Goal: Task Accomplishment & Management: Use online tool/utility

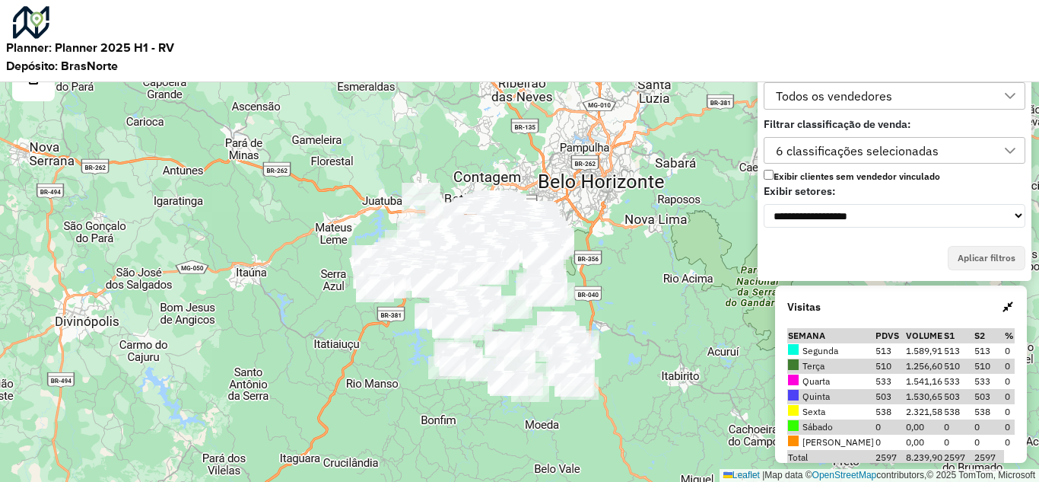
scroll to position [10, 69]
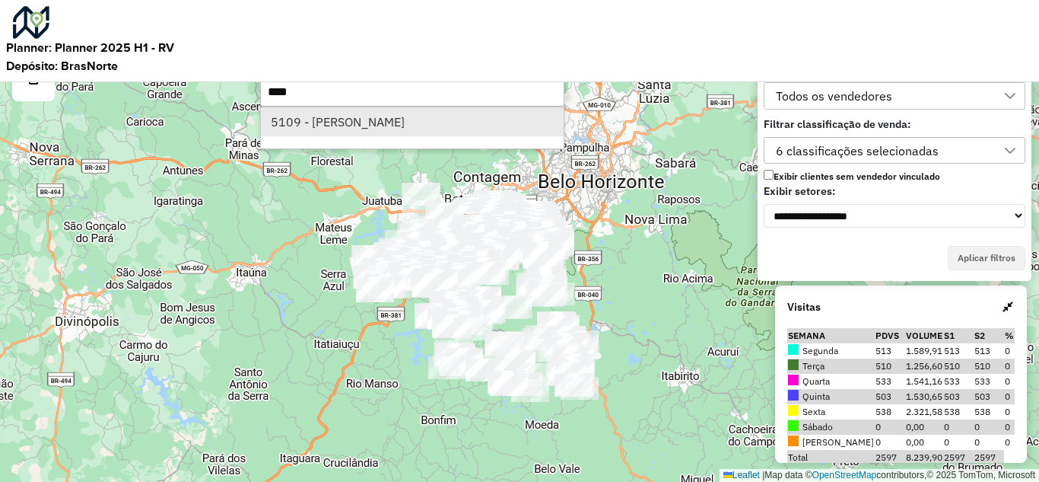
type input "****"
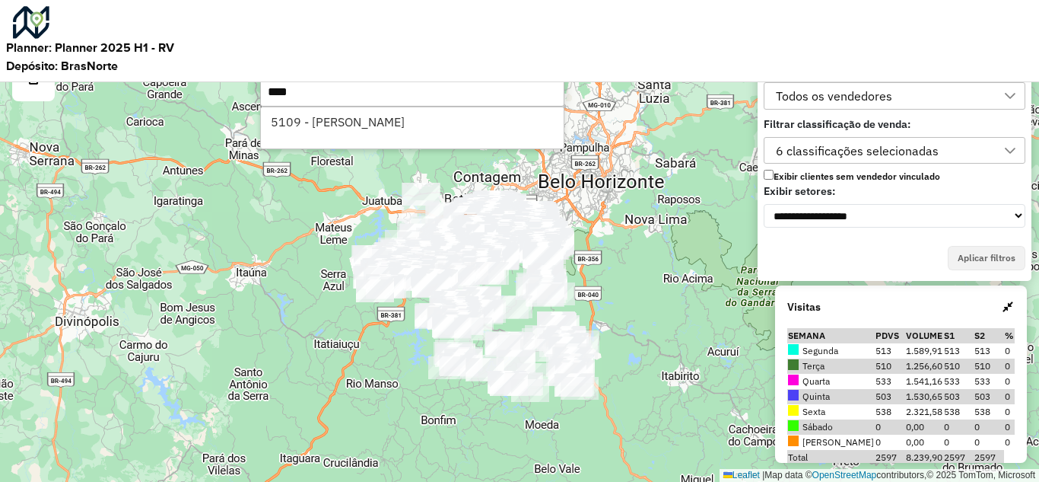
drag, startPoint x: 308, startPoint y: 113, endPoint x: 418, endPoint y: 141, distance: 114.0
click at [309, 113] on li "5109 - [PERSON_NAME]" at bounding box center [412, 121] width 303 height 29
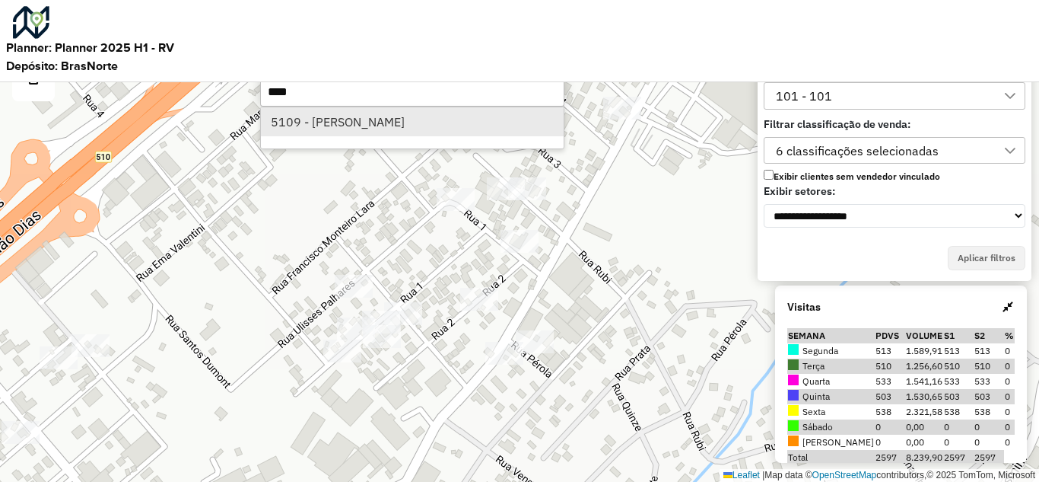
type input "****"
click at [391, 118] on li "5109 - [PERSON_NAME]" at bounding box center [412, 121] width 303 height 29
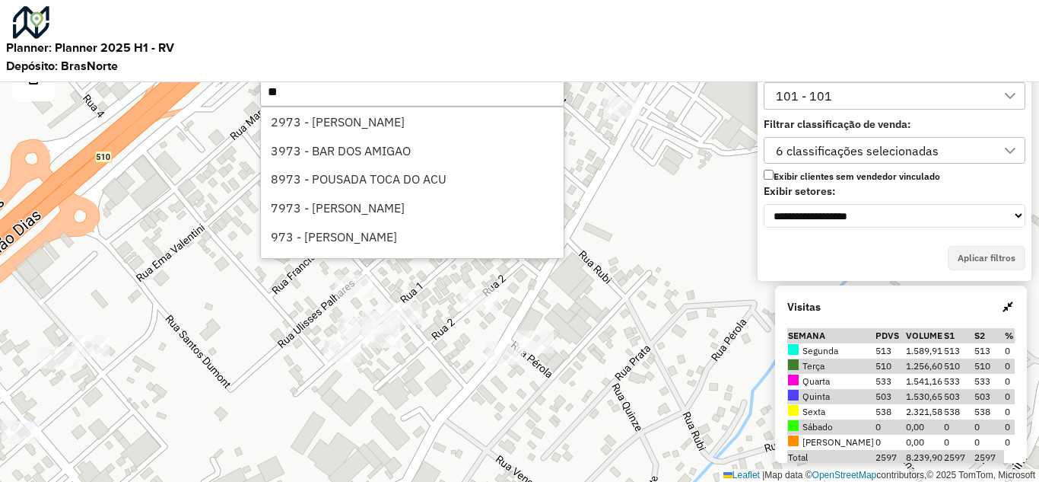
type input "*"
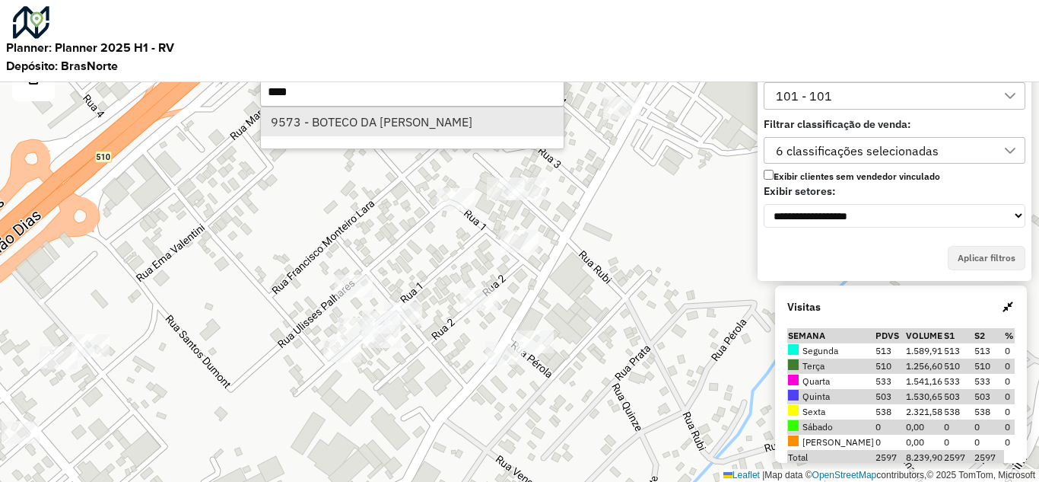
type input "****"
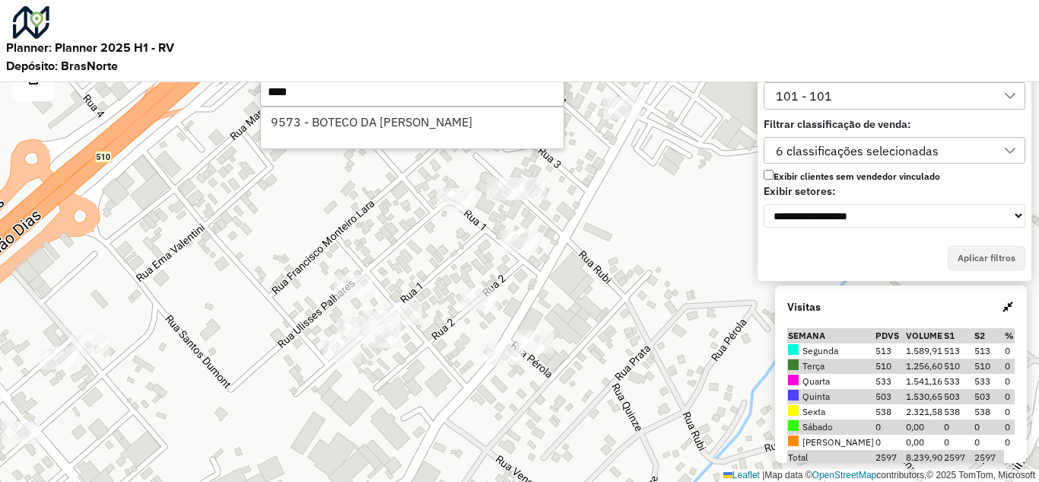
drag, startPoint x: 345, startPoint y: 129, endPoint x: 355, endPoint y: 118, distance: 15.1
click at [346, 129] on li "9573 - BOTECO DA [PERSON_NAME]" at bounding box center [412, 121] width 303 height 29
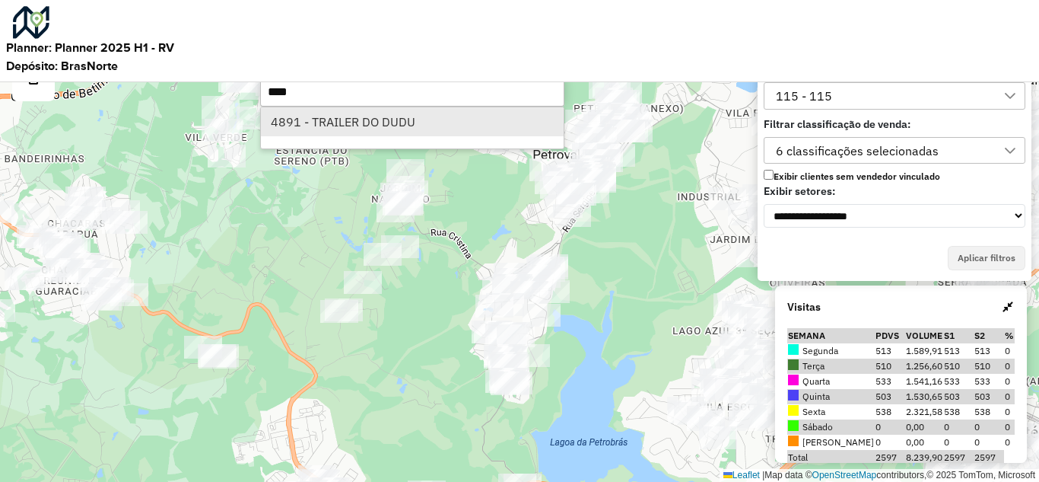
type input "****"
click at [350, 119] on li "4891 - TRAILER DO DUDU" at bounding box center [412, 121] width 303 height 29
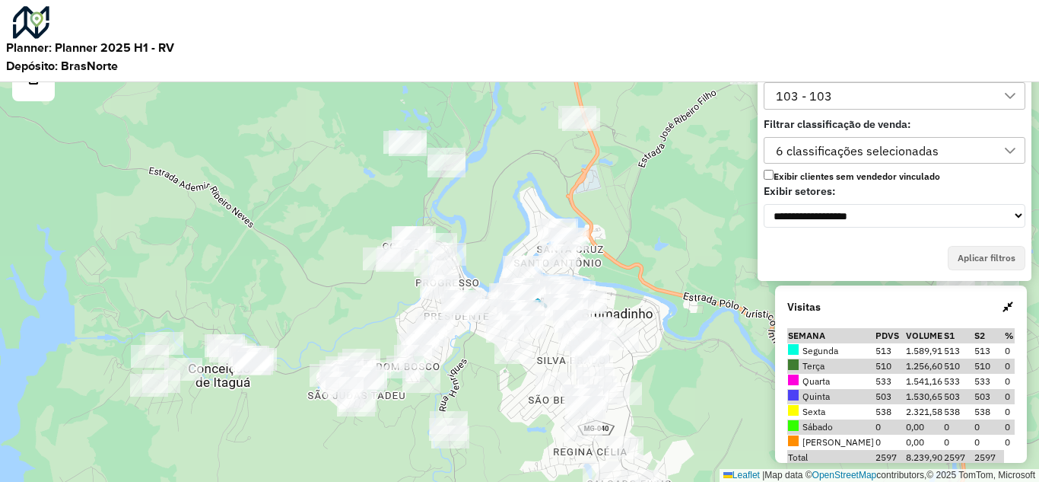
drag, startPoint x: 589, startPoint y: 358, endPoint x: 520, endPoint y: 369, distance: 70.0
click at [520, 369] on div "Leaflet | Map data © OpenStreetMap contributors,© 2025 TomTom, Microsoft" at bounding box center [519, 241] width 1039 height 482
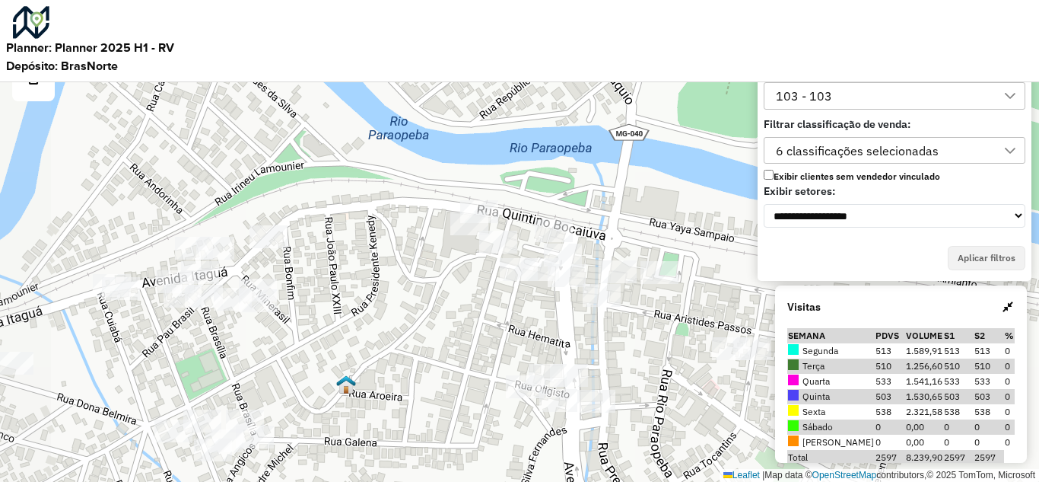
drag, startPoint x: 381, startPoint y: 360, endPoint x: 530, endPoint y: 307, distance: 158.1
click at [526, 314] on div "Leaflet | Map data © OpenStreetMap contributors,© 2025 TomTom, Microsoft" at bounding box center [519, 241] width 1039 height 482
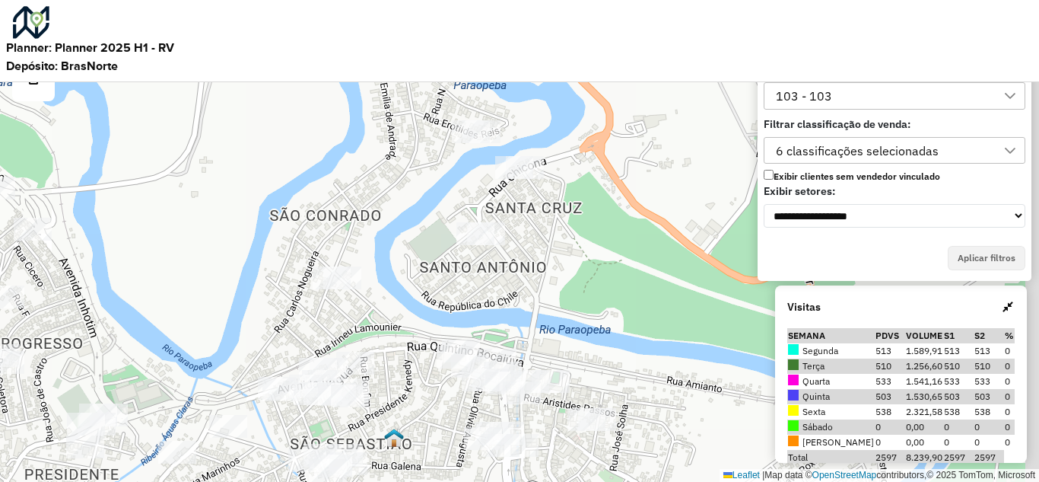
drag, startPoint x: 453, startPoint y: 393, endPoint x: 406, endPoint y: 399, distance: 47.7
click at [412, 440] on div "Leaflet | Map data © OpenStreetMap contributors,© 2025 TomTom, Microsoft" at bounding box center [519, 241] width 1039 height 482
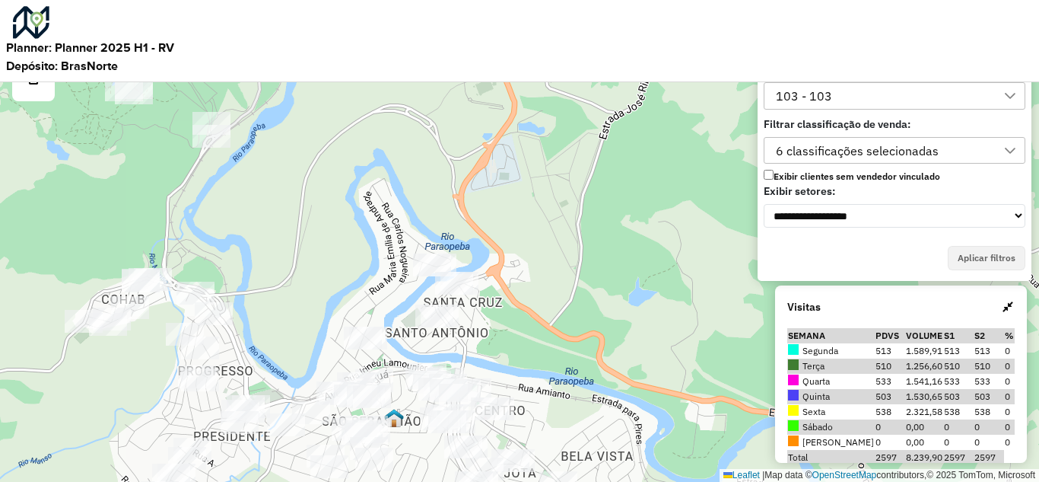
drag, startPoint x: 507, startPoint y: 332, endPoint x: 523, endPoint y: 168, distance: 165.2
click at [522, 159] on div "Leaflet | Map data © OpenStreetMap contributors,© 2025 TomTom, Microsoft" at bounding box center [519, 241] width 1039 height 482
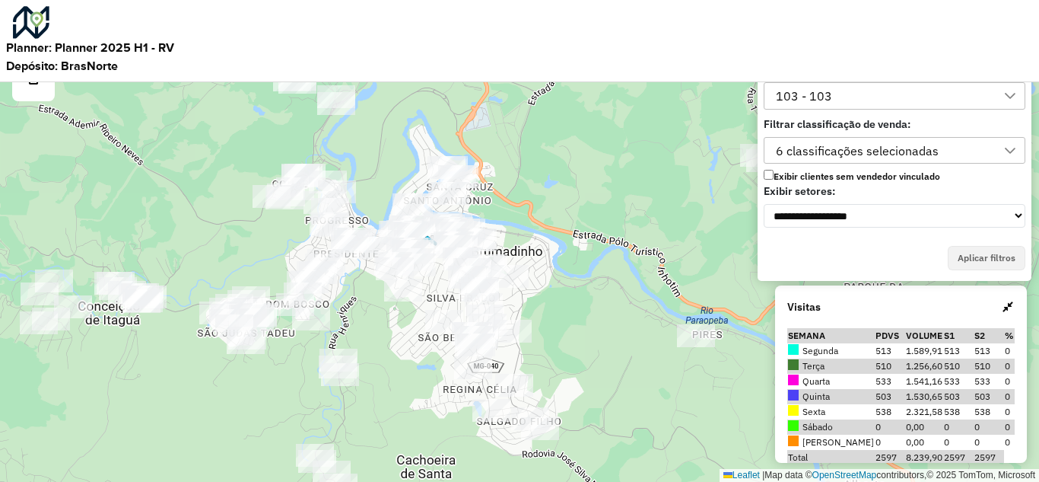
drag, startPoint x: 431, startPoint y: 394, endPoint x: 407, endPoint y: 339, distance: 59.9
click at [408, 342] on div "Leaflet | Map data © OpenStreetMap contributors,© 2025 TomTom, Microsoft" at bounding box center [519, 241] width 1039 height 482
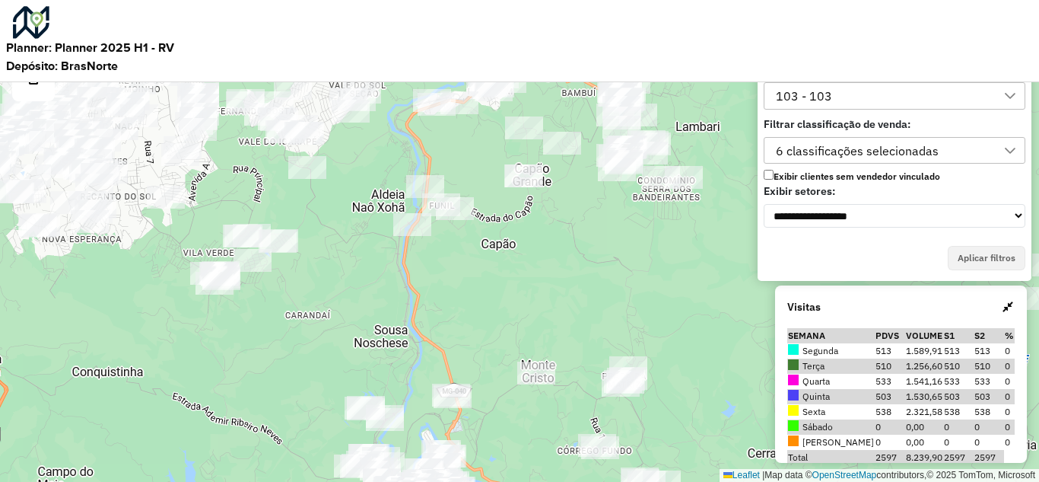
drag, startPoint x: 464, startPoint y: 265, endPoint x: 470, endPoint y: 437, distance: 172.0
click at [469, 450] on div "Leaflet | Map data © OpenStreetMap contributors,© 2025 TomTom, Microsoft" at bounding box center [519, 241] width 1039 height 482
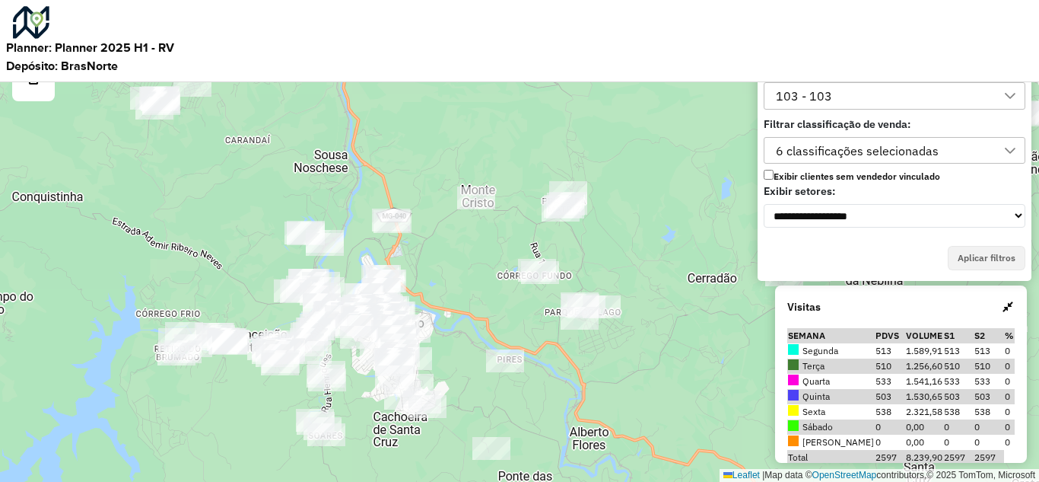
drag, startPoint x: 478, startPoint y: 400, endPoint x: 400, endPoint y: 37, distance: 371.8
click at [400, 13] on hb-planner-geral "**********" at bounding box center [519, 241] width 1039 height 482
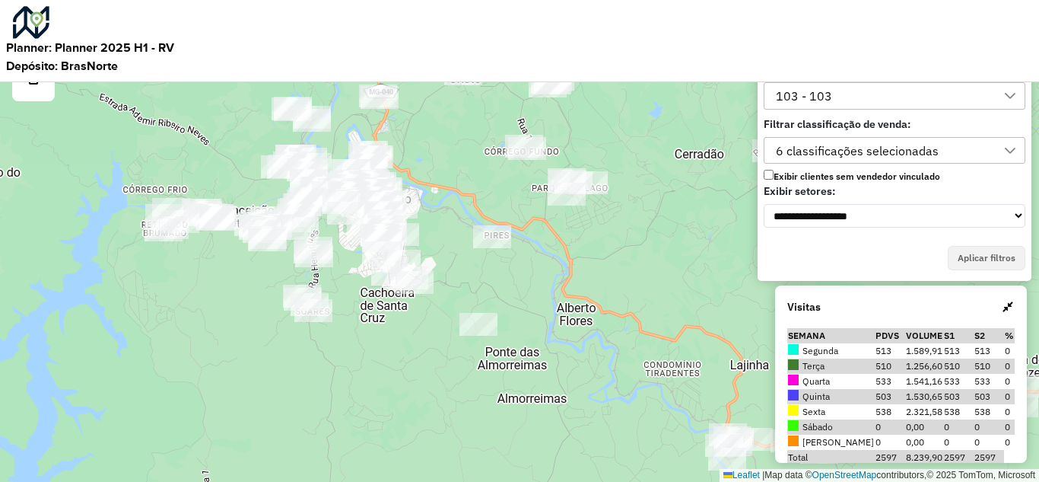
drag, startPoint x: 424, startPoint y: 279, endPoint x: 552, endPoint y: 204, distance: 148.3
click at [466, 391] on div "Leaflet | Map data © OpenStreetMap contributors,© 2025 TomTom, Microsoft" at bounding box center [519, 241] width 1039 height 482
